Goal: Task Accomplishment & Management: Complete application form

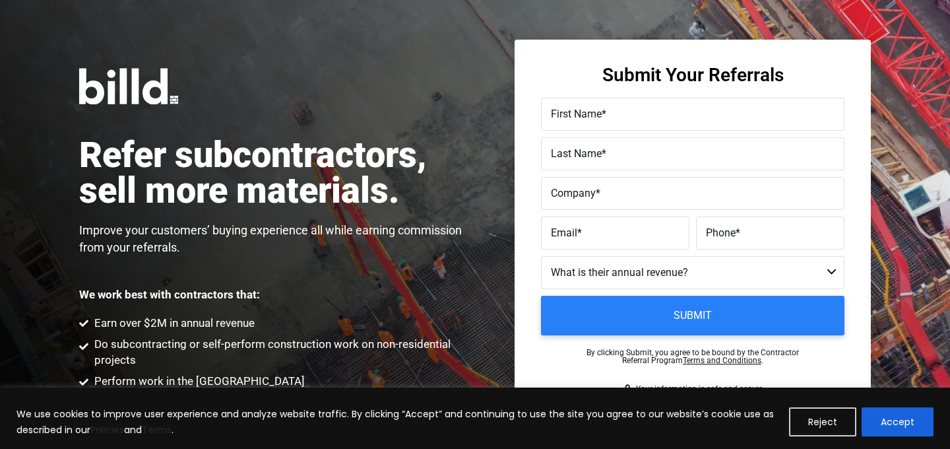
click at [591, 112] on span "First Name" at bounding box center [576, 114] width 51 height 13
click at [591, 112] on input "First Name *" at bounding box center [693, 114] width 304 height 33
type input "B"
type input "[PERSON_NAME]"
paste input "[PERSON_NAME]"
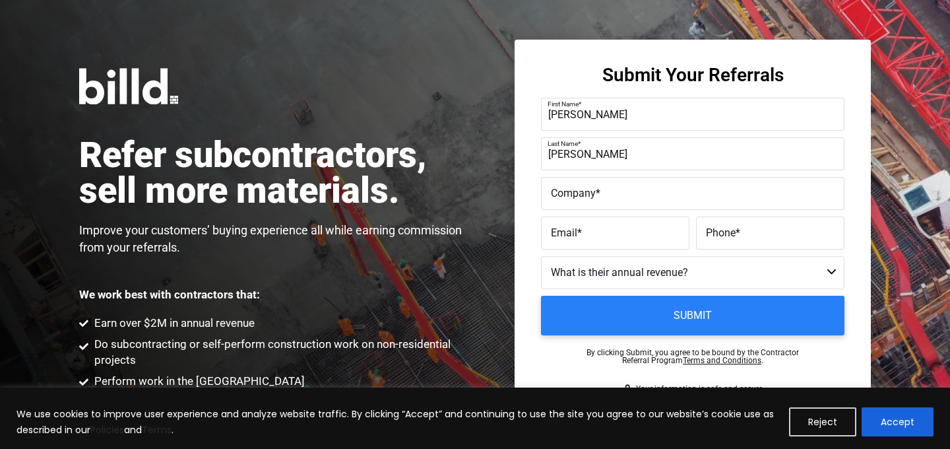
type input "[PERSON_NAME]"
click at [610, 196] on label "Company *" at bounding box center [693, 193] width 284 height 19
click at [610, 196] on input "Company *" at bounding box center [693, 193] width 304 height 33
type input "Visua"
click at [577, 236] on span "*" at bounding box center [579, 232] width 5 height 13
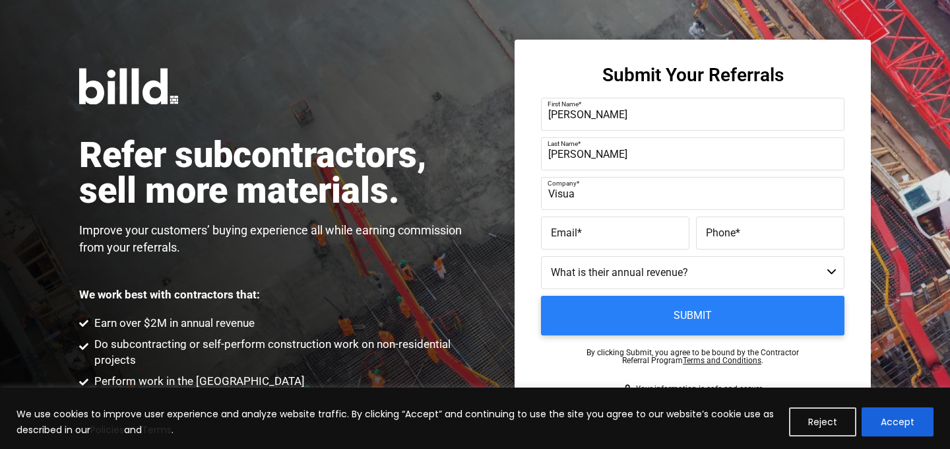
click at [577, 236] on input "Email *" at bounding box center [615, 232] width 148 height 33
paste input "[PERSON_NAME][EMAIL_ADDRESS][DOMAIN_NAME]"
type input "[PERSON_NAME][EMAIL_ADDRESS][DOMAIN_NAME]"
click at [736, 228] on span "*" at bounding box center [738, 232] width 5 height 13
click at [736, 228] on input "Phone *" at bounding box center [770, 232] width 148 height 33
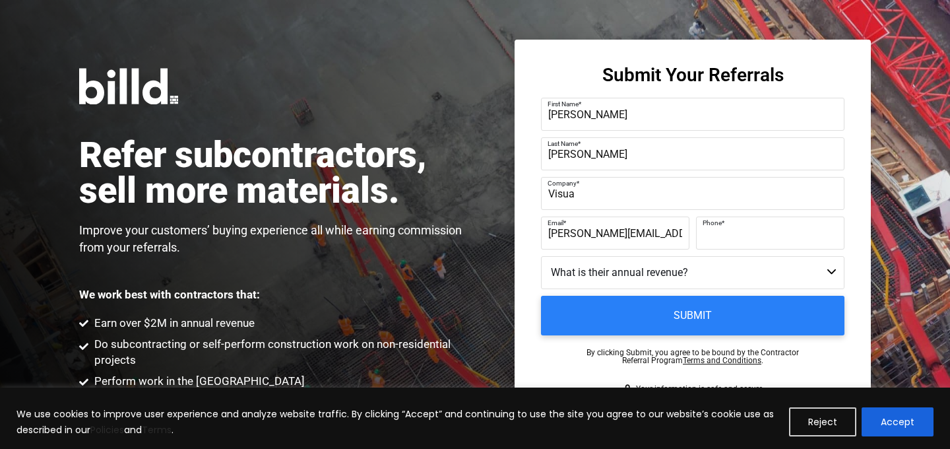
paste input "[PHONE_NUMBER]"
type input "[PHONE_NUMBER]"
click at [634, 269] on select "Less than $1M $1M - $2M $2M - $4M $4M - $8M $8M - $25M $25M - $40M $40M +" at bounding box center [693, 272] width 304 height 33
select select "$4M - $8M"
click at [541, 256] on select "Less than $1M $1M - $2M $2M - $4M $4M - $8M $8M - $25M $25M - $40M $40M +" at bounding box center [693, 272] width 304 height 33
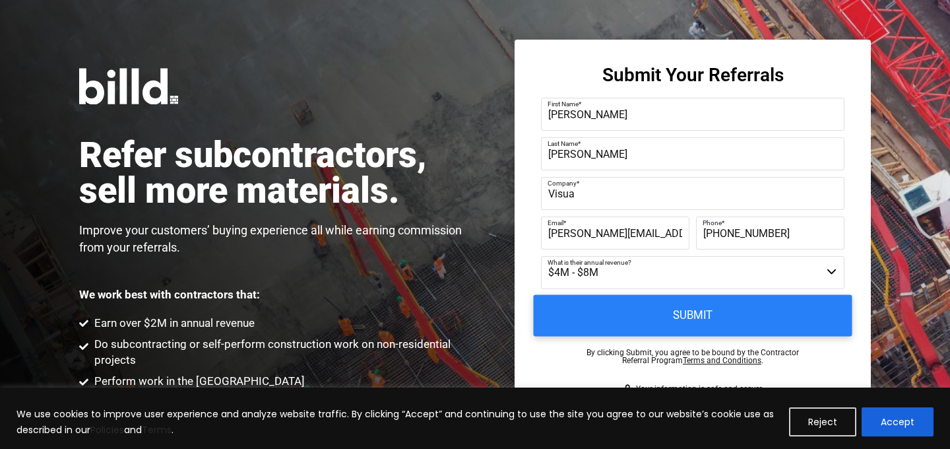
click at [567, 325] on input "Submit" at bounding box center [693, 316] width 319 height 42
